Goal: Transaction & Acquisition: Purchase product/service

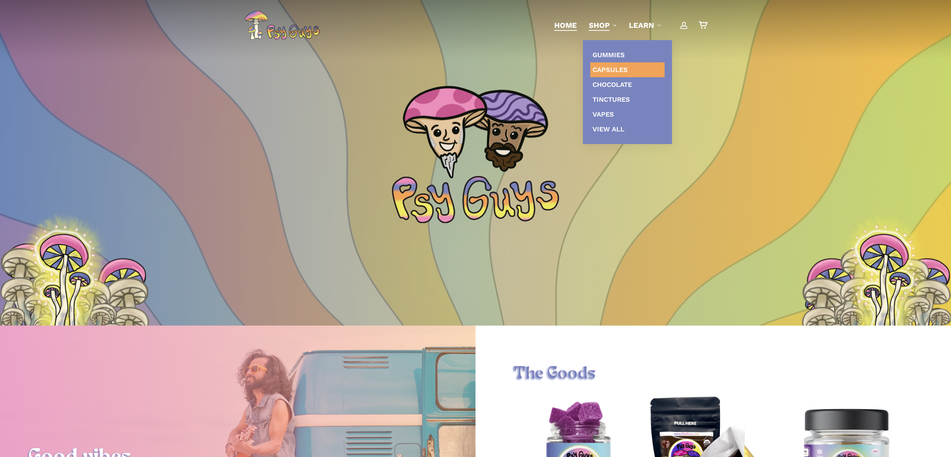
click at [610, 68] on span "Capsules" at bounding box center [610, 70] width 35 height 8
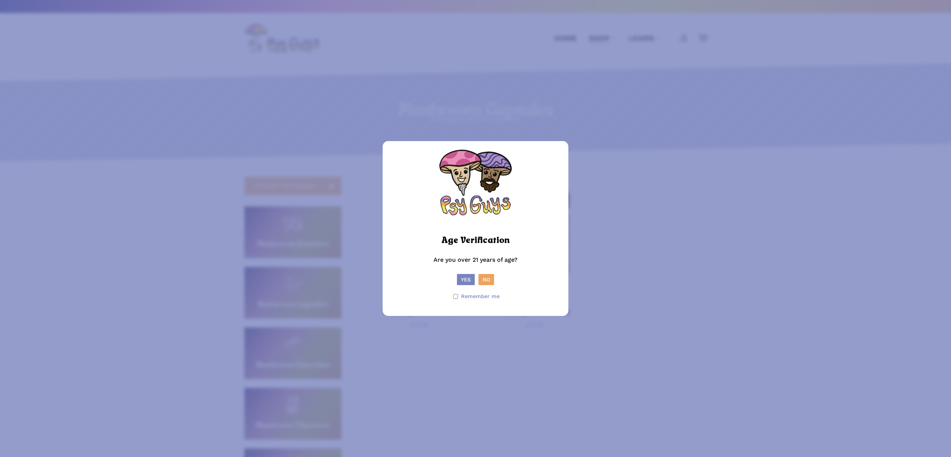
click at [466, 279] on button "Yes" at bounding box center [466, 279] width 18 height 11
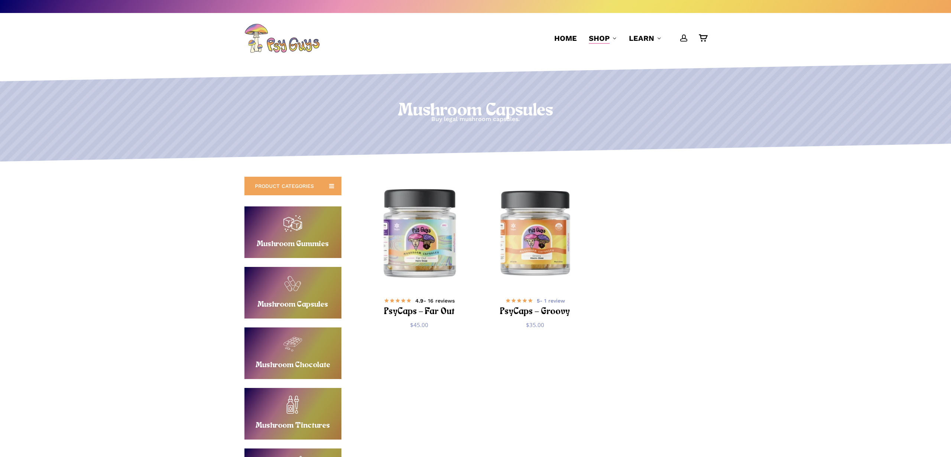
click at [448, 313] on h2 "PsyCaps – Far Out" at bounding box center [420, 312] width 90 height 14
